Goal: Task Accomplishment & Management: Use online tool/utility

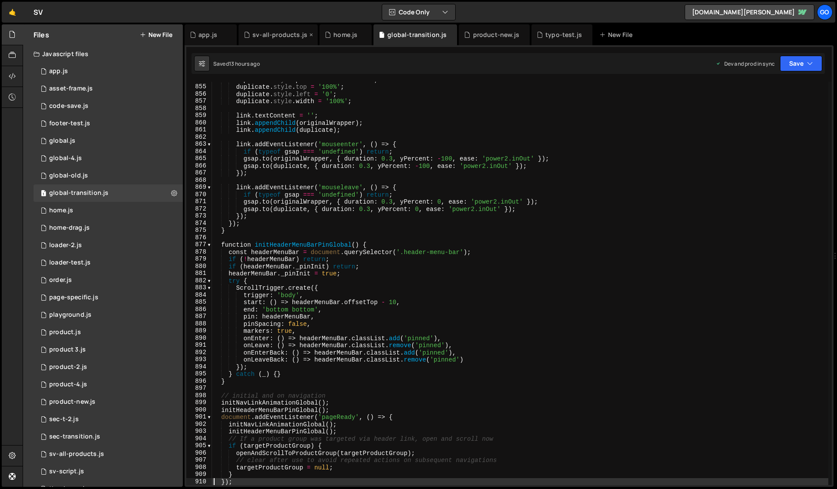
scroll to position [6128, 0]
click at [270, 34] on div "sv-all-products.js" at bounding box center [279, 34] width 55 height 9
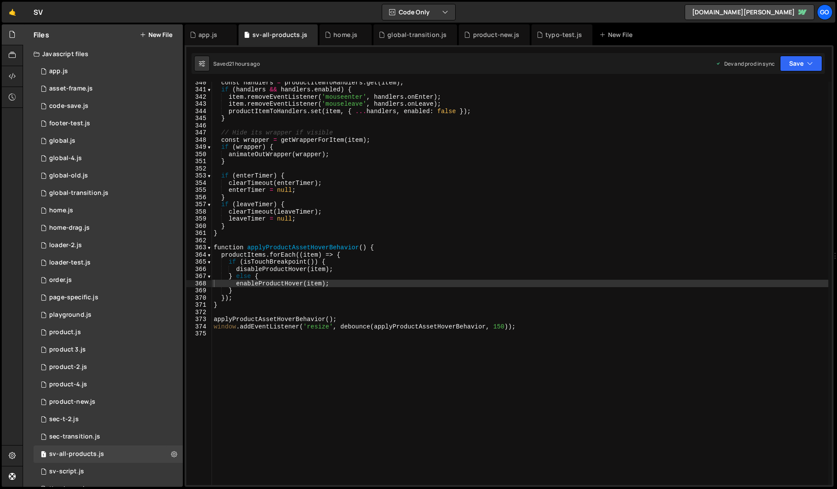
click at [373, 217] on div "const handlers = productItemToHandlers . get ( item ) ; if ( [PERSON_NAME] && h…" at bounding box center [599, 288] width 774 height 418
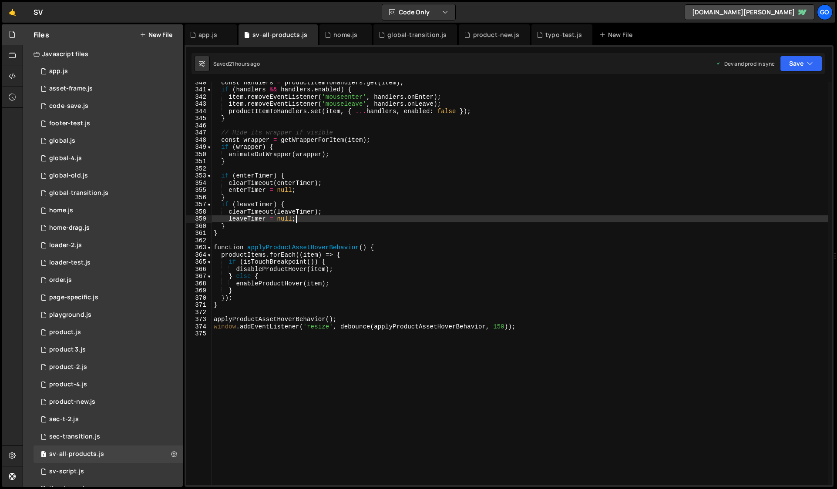
type textarea "window.addEventListener('resize', debounce(applyProductAssetHoverBehavior, 150)…"
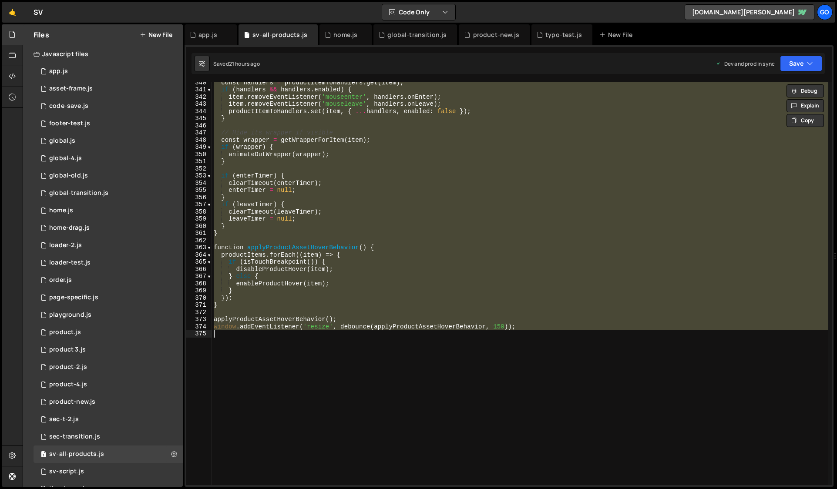
paste textarea
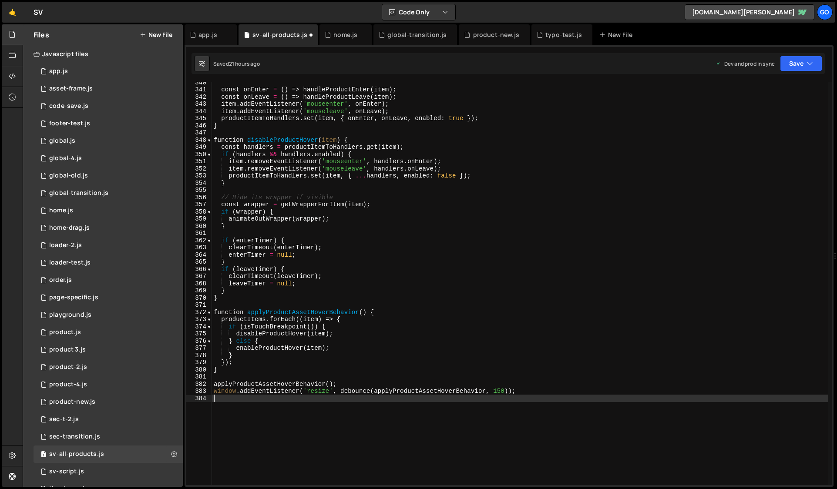
type textarea "enableProductHover(item);"
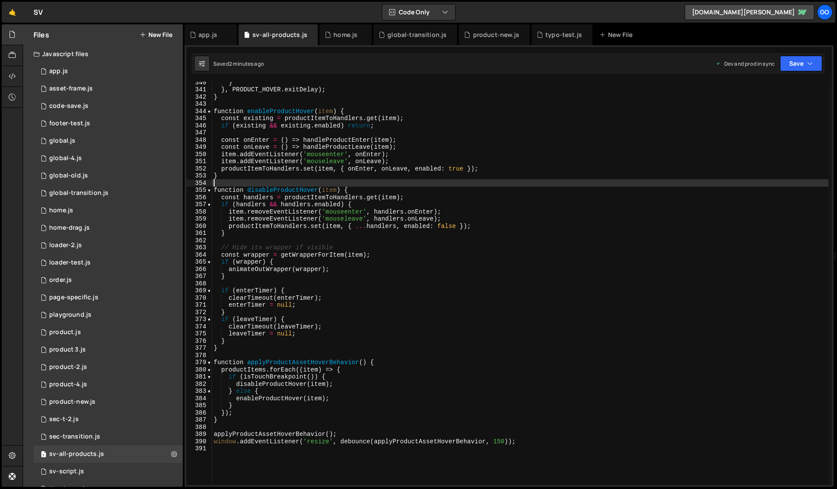
click at [277, 184] on div "} } , PRODUCT_HOVER . exitDelay ) ; } function enableProductHover ( item ) { co…" at bounding box center [520, 288] width 616 height 418
type textarea "window.addEventListener('resize', debounce(applyProductAssetHoverBehavior, 150)…"
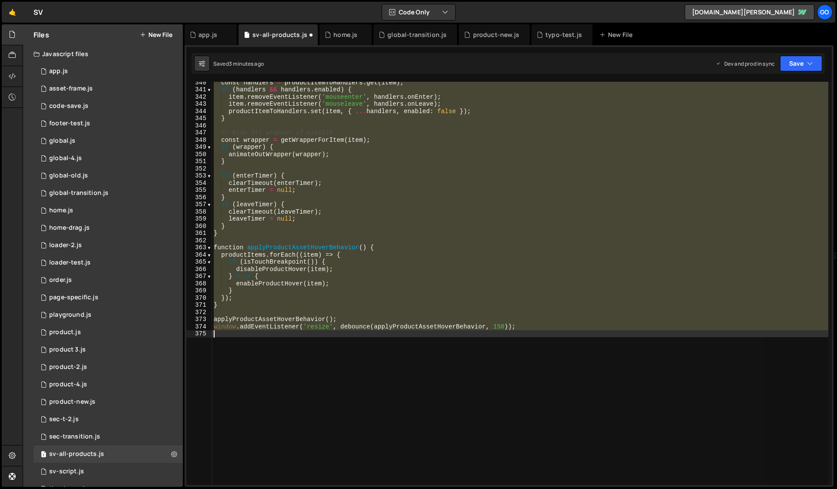
click at [398, 349] on div "const handlers = productItemToHandlers . get ( item ) ; if ( [PERSON_NAME] && h…" at bounding box center [520, 283] width 616 height 403
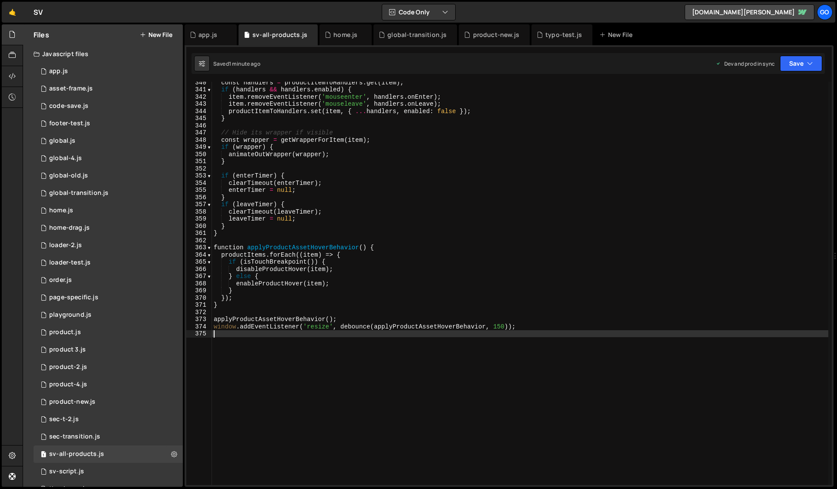
click at [374, 166] on div "const handlers = productItemToHandlers . get ( item ) ; if ( [PERSON_NAME] && h…" at bounding box center [520, 288] width 616 height 418
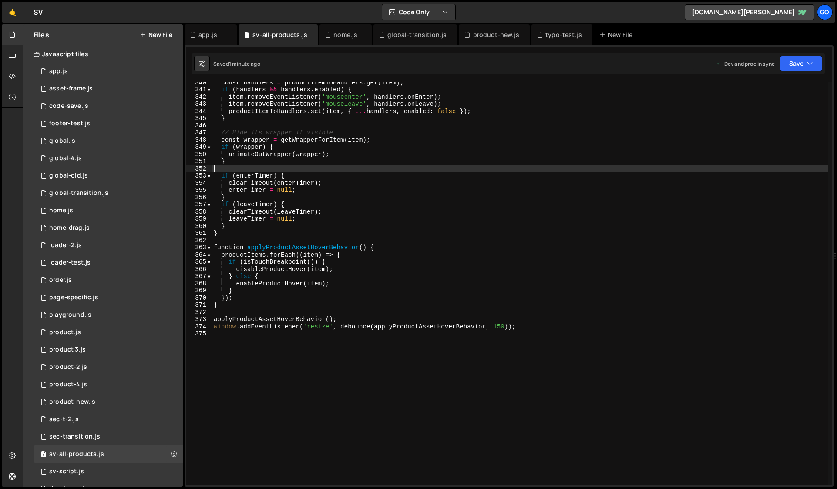
type textarea "window.addEventListener('resize', debounce(applyProductAssetHoverBehavior, 150)…"
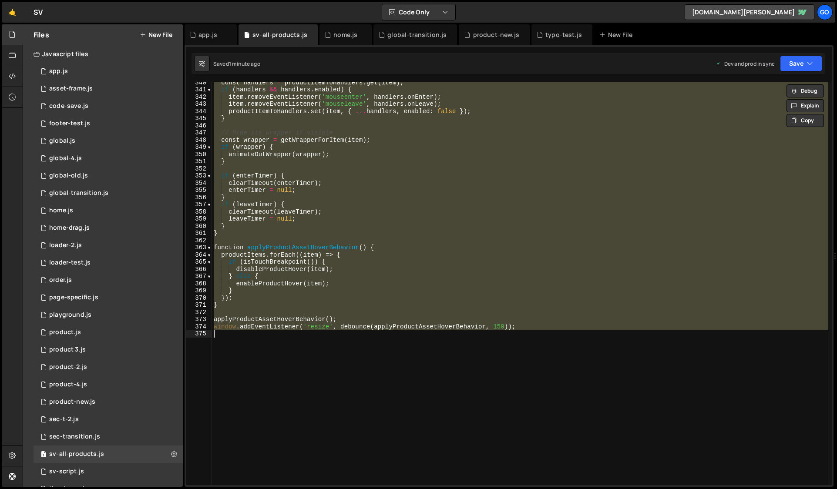
paste textarea
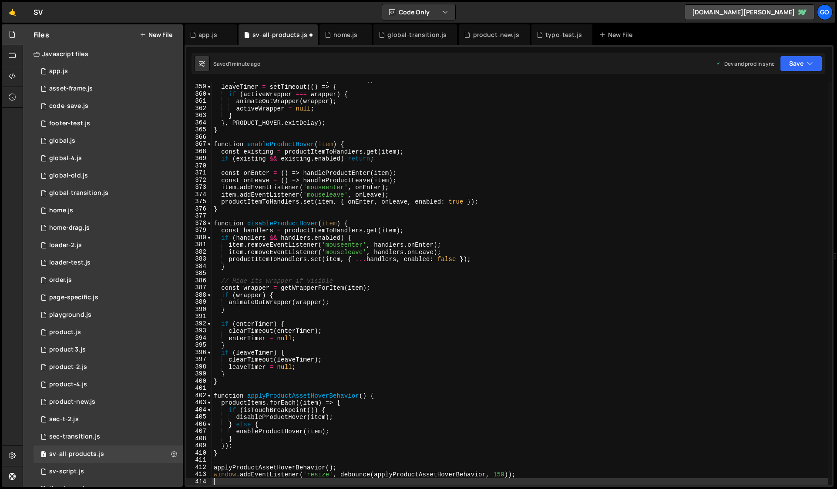
type textarea "} else {"
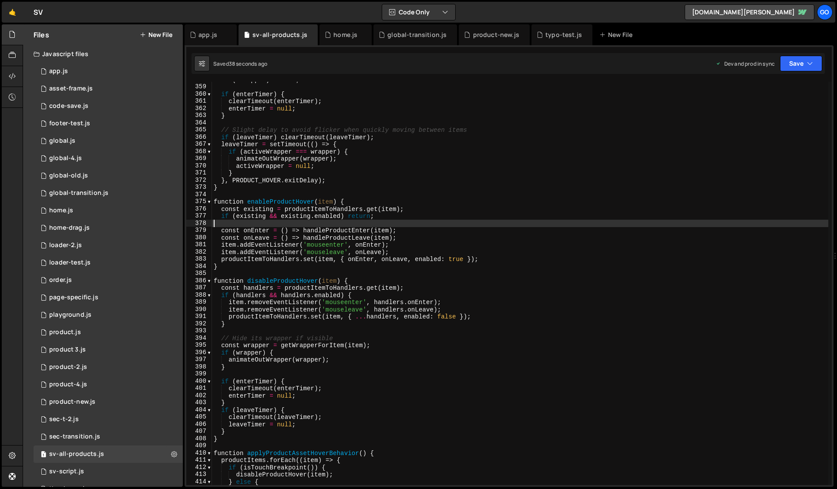
click at [345, 223] on div "if ( ! wrapper ) return ; if ( enterTimer ) { clearTimeout ( enterTimer ) ; ent…" at bounding box center [520, 285] width 616 height 418
type textarea "window.addEventListener('resize', debounce(applyProductAssetHoverBehavior, 150)…"
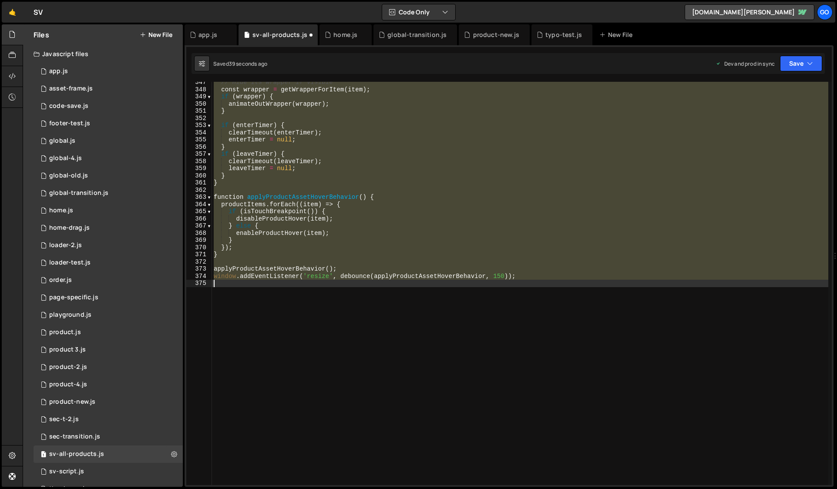
scroll to position [2486, 0]
